Goal: Information Seeking & Learning: Compare options

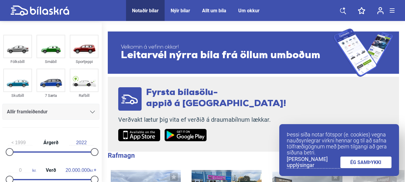
click at [369, 162] on link "ÉG SAMÞYKKI" at bounding box center [365, 162] width 51 height 12
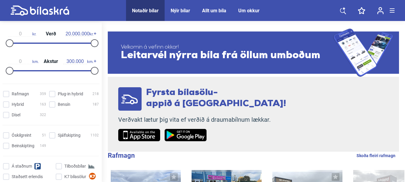
scroll to position [150, 0]
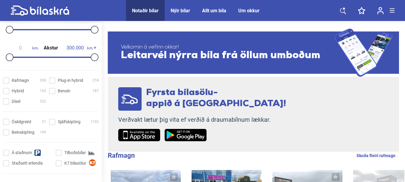
drag, startPoint x: 52, startPoint y: 92, endPoint x: 40, endPoint y: 97, distance: 12.7
click at [51, 92] on input "Bensín 187" at bounding box center [75, 91] width 50 height 6
checkbox input "true"
click at [7, 101] on input "Dísel 322" at bounding box center [25, 101] width 43 height 6
checkbox input "true"
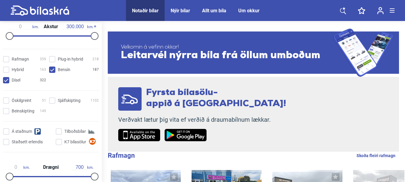
scroll to position [179, 0]
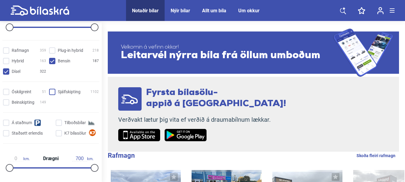
click at [54, 93] on input "Sjálfskipting 1102" at bounding box center [75, 92] width 50 height 6
checkbox input "true"
click at [9, 104] on input "Beinskipting 149" at bounding box center [25, 102] width 43 height 6
checkbox input "true"
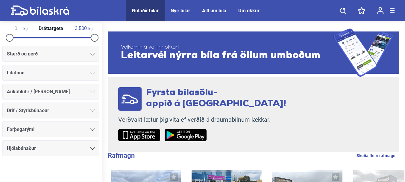
scroll to position [340, 0]
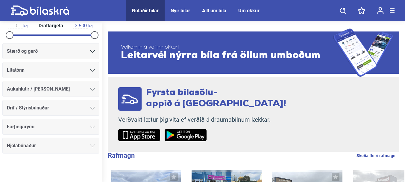
click at [90, 52] on icon at bounding box center [92, 51] width 5 height 3
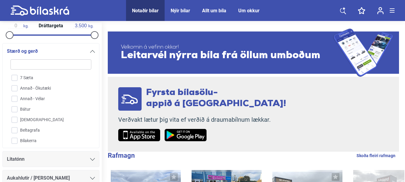
click at [90, 51] on icon at bounding box center [92, 51] width 5 height 3
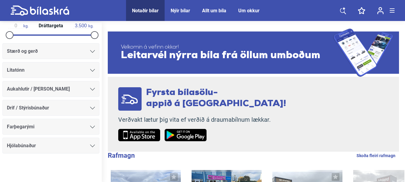
click at [90, 109] on icon at bounding box center [92, 107] width 5 height 3
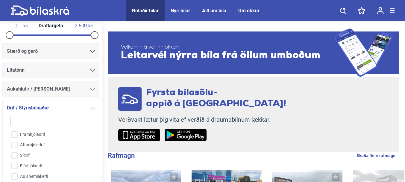
scroll to position [417, 0]
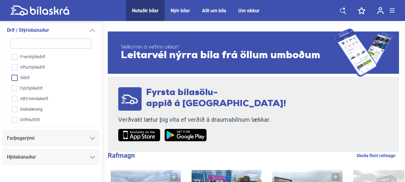
click at [14, 78] on input "Sídrif" at bounding box center [46, 78] width 81 height 10
checkbox input "true"
click at [16, 85] on input "Fjórhjóladrif" at bounding box center [46, 88] width 81 height 10
checkbox input "true"
click at [14, 77] on input "Sídrif" at bounding box center [46, 78] width 81 height 10
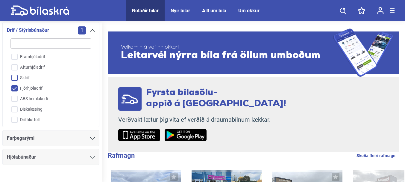
click at [13, 78] on input "Sídrif" at bounding box center [46, 78] width 81 height 10
checkbox input "true"
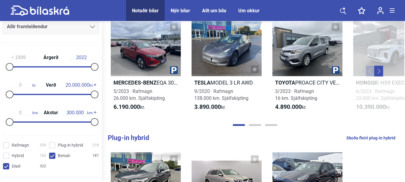
scroll to position [90, 0]
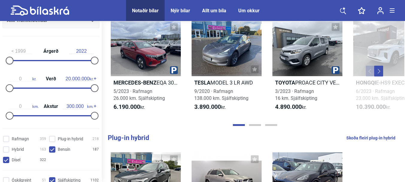
click at [10, 59] on div at bounding box center [10, 61] width 8 height 8
type input "2022"
drag, startPoint x: 92, startPoint y: 62, endPoint x: 96, endPoint y: 62, distance: 3.9
click at [96, 62] on div "1999 Árgerð 2022" at bounding box center [50, 55] width 97 height 28
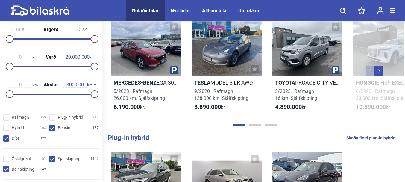
scroll to position [120, 0]
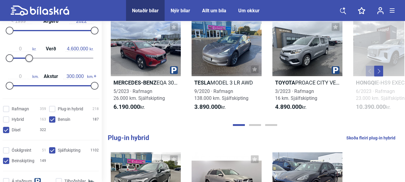
type input "4.500.000"
drag, startPoint x: 92, startPoint y: 59, endPoint x: 28, endPoint y: 60, distance: 64.3
click at [28, 60] on div at bounding box center [29, 58] width 8 height 8
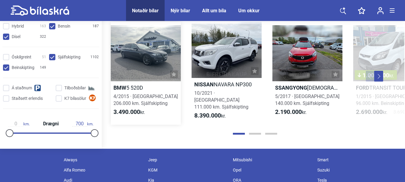
scroll to position [688, 0]
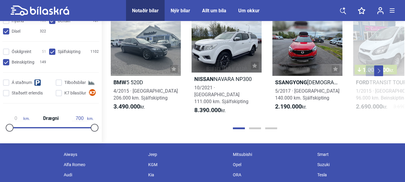
click at [378, 73] on button "Next" at bounding box center [378, 70] width 9 height 11
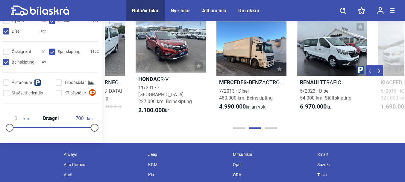
scroll to position [0, 299]
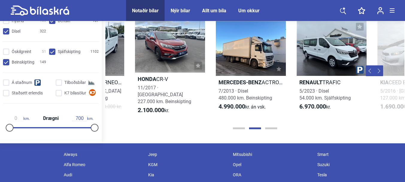
click at [380, 75] on button "Next" at bounding box center [378, 70] width 9 height 11
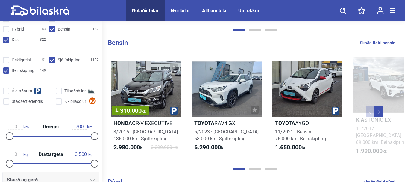
scroll to position [239, 0]
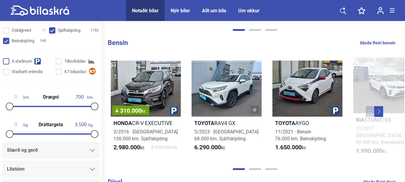
click at [7, 62] on input "Á staðnum" at bounding box center [29, 61] width 50 height 6
checkbox input "true"
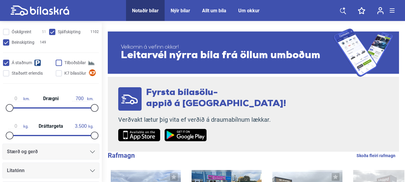
click at [59, 61] on input "Tilboðsbílar" at bounding box center [78, 63] width 43 height 6
checkbox input "true"
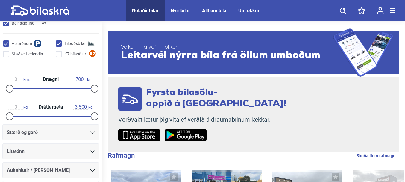
scroll to position [269, 0]
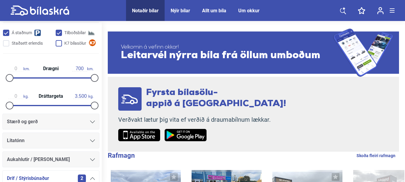
click at [58, 45] on input "K7 bílasölur" at bounding box center [78, 43] width 43 height 6
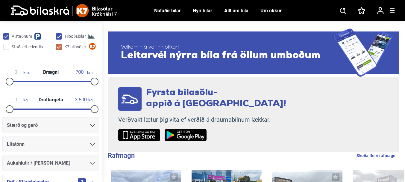
scroll to position [269, 0]
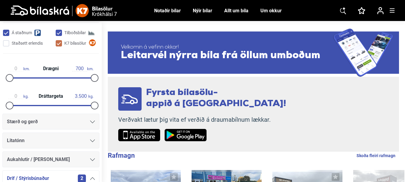
click at [60, 44] on input "K7 bílasölur" at bounding box center [78, 43] width 43 height 6
checkbox input "false"
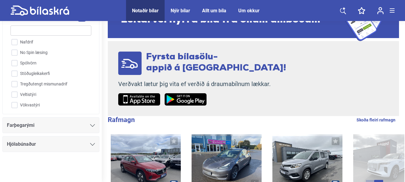
scroll to position [25, 0]
